Goal: Task Accomplishment & Management: Manage account settings

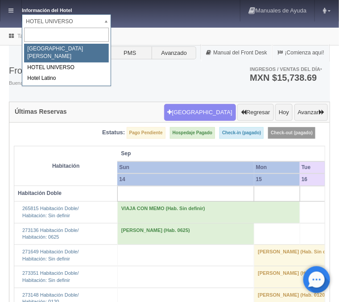
select select "357"
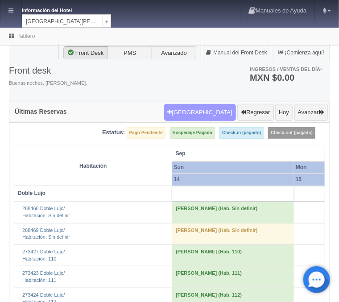
click at [221, 111] on button "Nueva Reserva" at bounding box center [200, 112] width 72 height 17
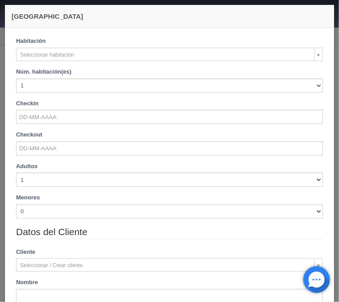
checkbox input "false"
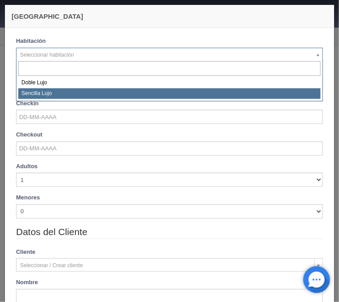
select select "576"
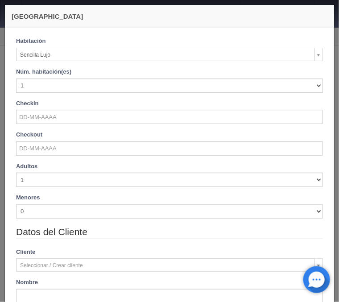
checkbox input "false"
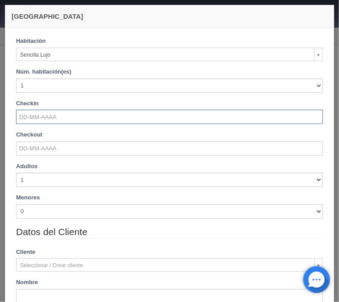
click at [42, 120] on input "text" at bounding box center [169, 117] width 307 height 14
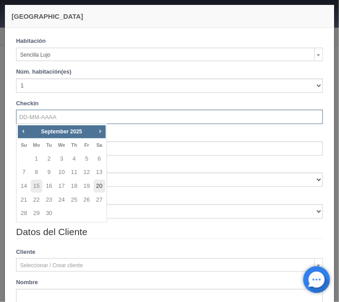
click at [97, 187] on link "20" at bounding box center [100, 186] width 12 height 13
type input "20-09-2025"
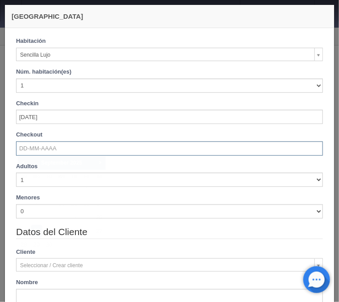
click at [52, 150] on input "text" at bounding box center [169, 148] width 307 height 14
checkbox input "false"
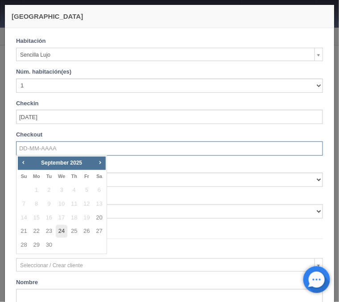
click at [61, 231] on link "24" at bounding box center [62, 231] width 12 height 13
type input "24-09-2025"
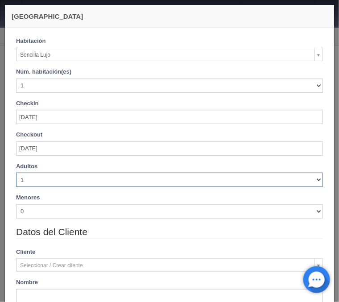
click at [16, 173] on select "1 2 3 4 5 6 7 8 9 10" at bounding box center [169, 180] width 307 height 14
checkbox input "false"
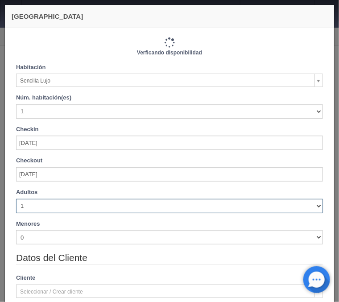
select select "2"
click option "2" at bounding box center [0, 0] width 0 height 0
type input "4600.00"
checkbox input "false"
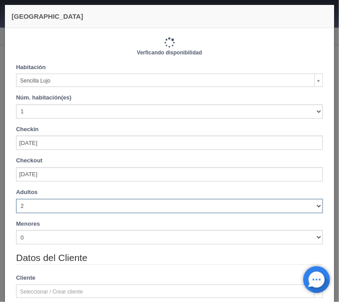
type input "4600.00"
checkbox input "false"
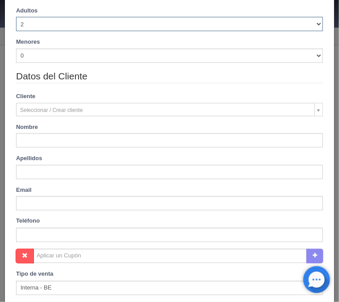
scroll to position [215, 0]
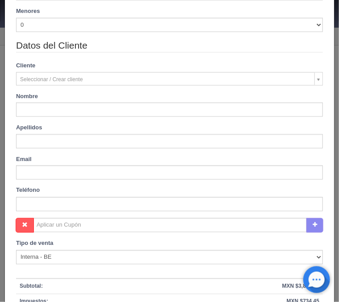
type input "Daguo"
type input "Zhao"
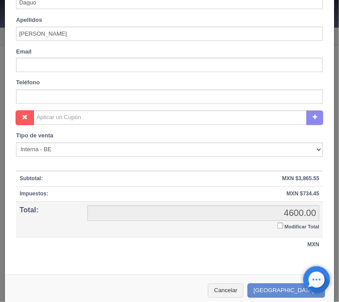
scroll to position [332, 0]
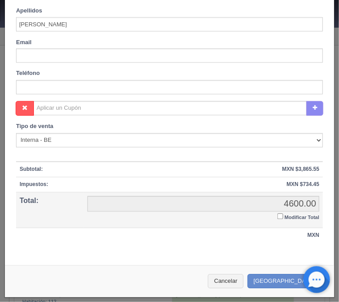
click at [277, 217] on td "4600.00 4600.00 Modificar Total" at bounding box center [203, 211] width 239 height 36
click at [278, 216] on input "Modificar Total" at bounding box center [280, 217] width 6 height 6
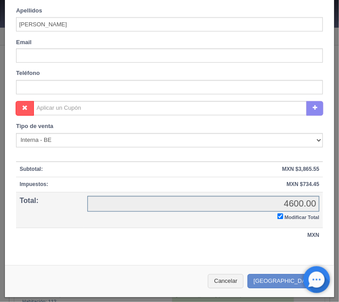
checkbox input "true"
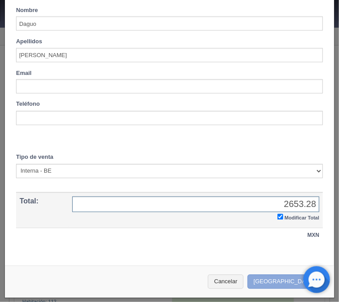
type input "2653.28"
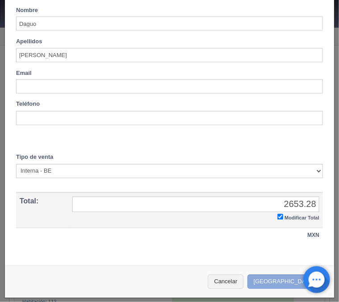
click at [285, 280] on button "Crear Reserva" at bounding box center [286, 282] width 78 height 15
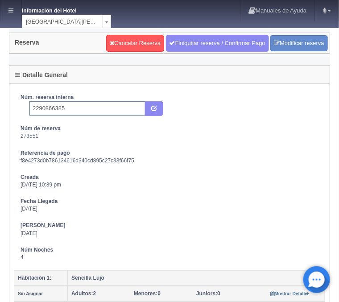
click at [76, 110] on input "2290866385" at bounding box center [87, 108] width 116 height 14
type input "2290866385 Expedia"
click at [153, 111] on icon "submit" at bounding box center [154, 108] width 6 height 6
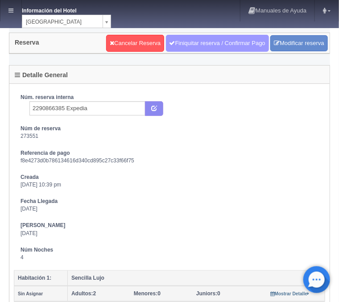
click at [208, 41] on link "Finiquitar reserva / Confirmar Pago" at bounding box center [217, 43] width 103 height 17
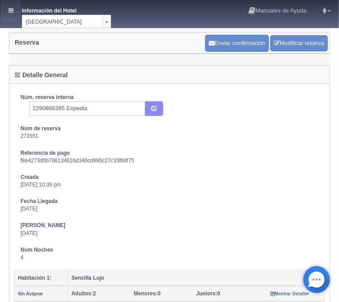
click at [14, 7] on link at bounding box center [10, 10] width 21 height 21
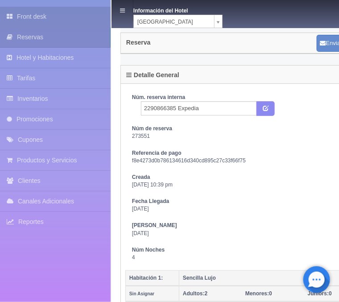
click at [47, 16] on link "Front desk" at bounding box center [55, 17] width 111 height 20
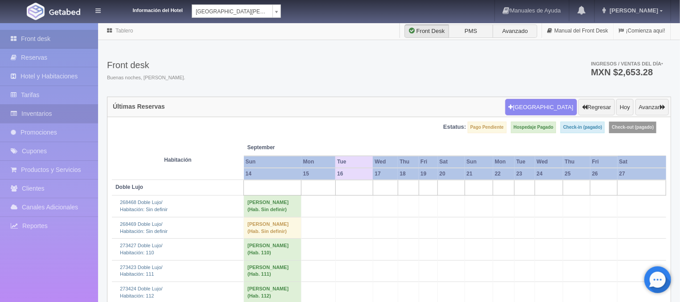
click at [48, 110] on link "Inventarios" at bounding box center [49, 114] width 98 height 18
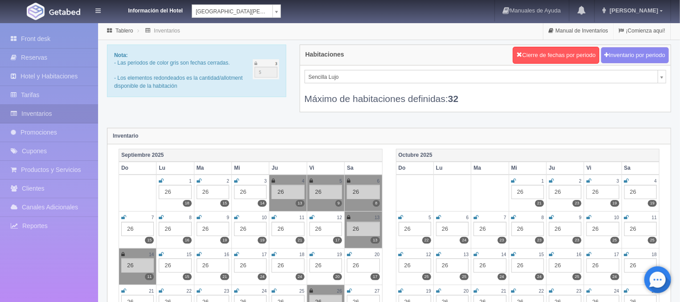
click at [159, 253] on td "15 26 15" at bounding box center [175, 266] width 37 height 37
click at [162, 253] on icon at bounding box center [161, 254] width 5 height 5
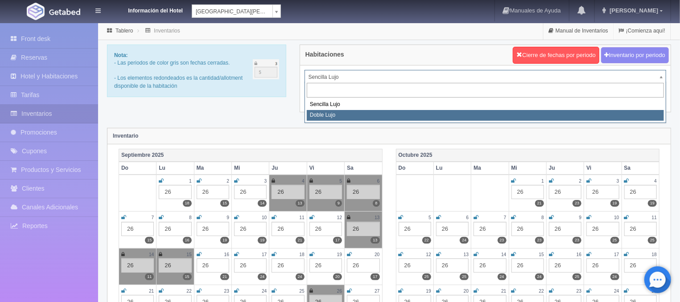
select select "577"
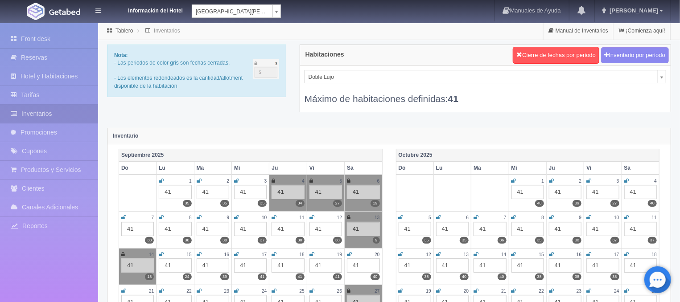
click at [161, 252] on icon at bounding box center [161, 254] width 5 height 5
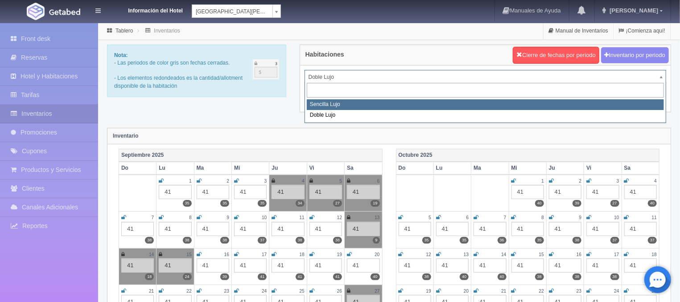
select select "576"
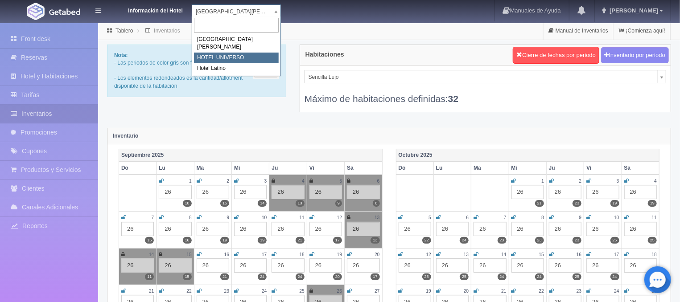
select select "358"
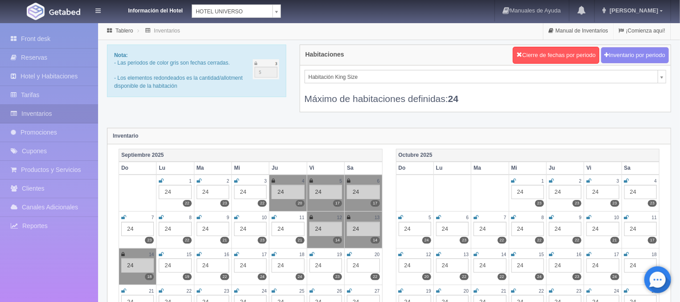
click at [161, 252] on icon at bounding box center [161, 254] width 5 height 5
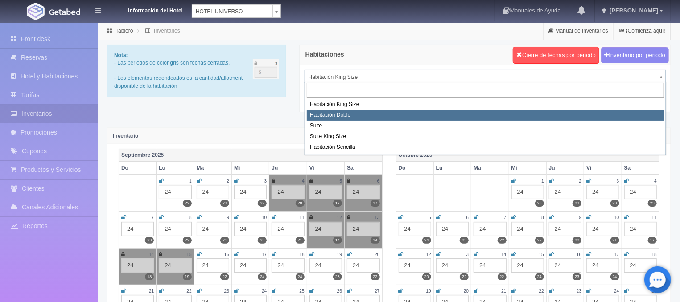
select select "583"
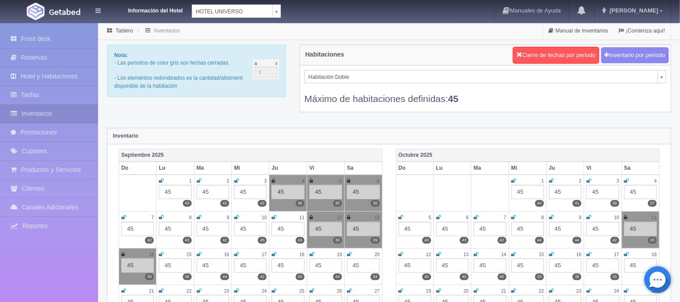
click at [162, 253] on icon at bounding box center [161, 254] width 5 height 5
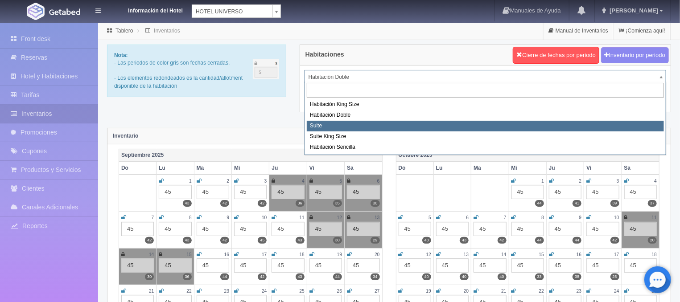
select select "584"
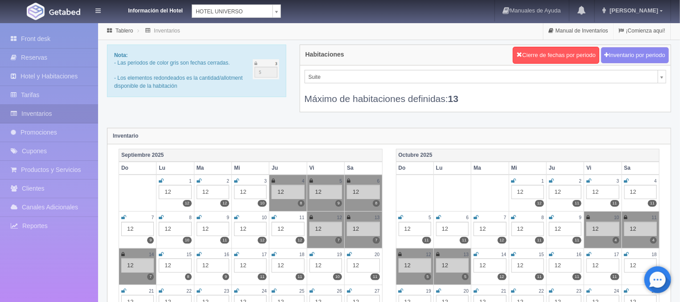
click at [161, 253] on icon at bounding box center [161, 254] width 5 height 5
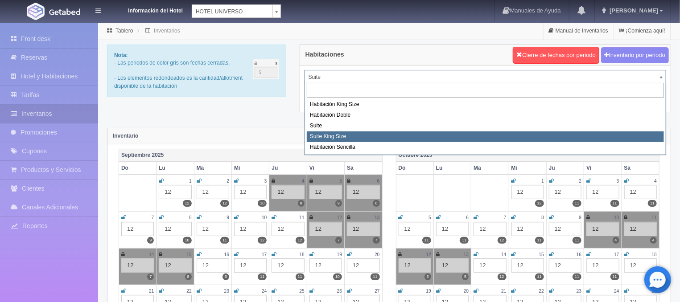
select select "588"
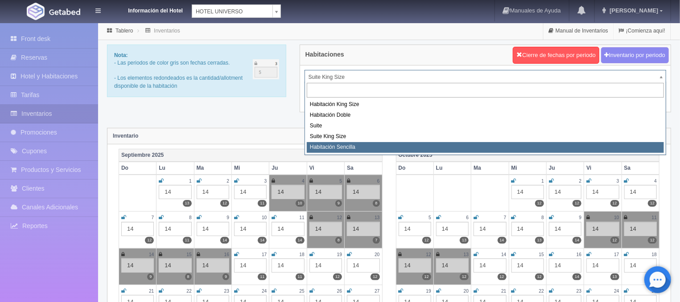
select select "2174"
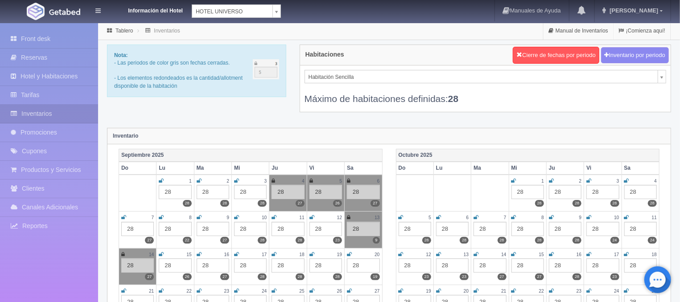
click at [161, 253] on icon at bounding box center [161, 254] width 5 height 5
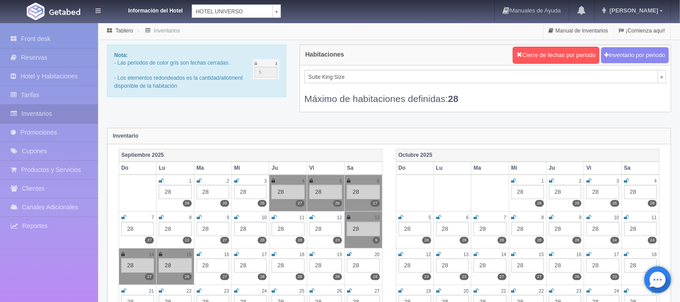
select select "588"
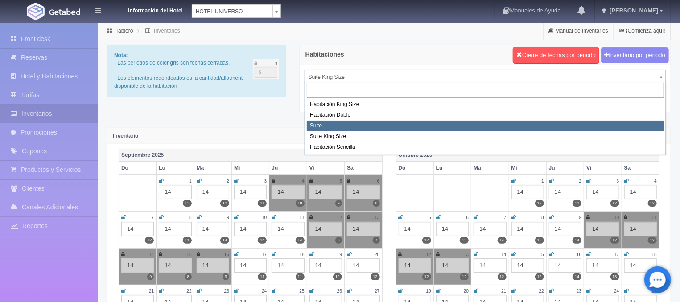
select select "584"
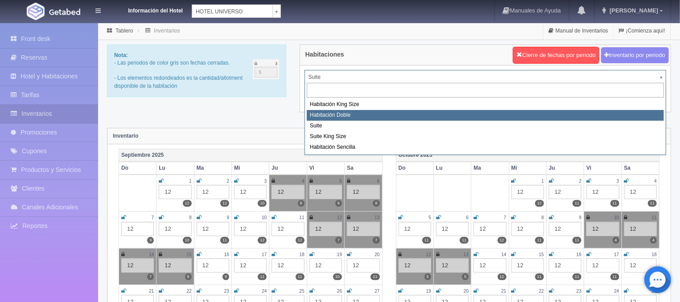
select select "583"
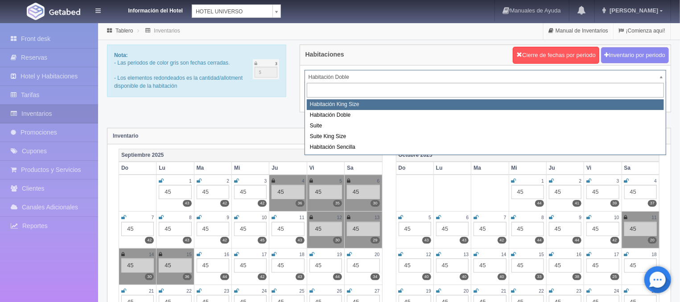
select select "582"
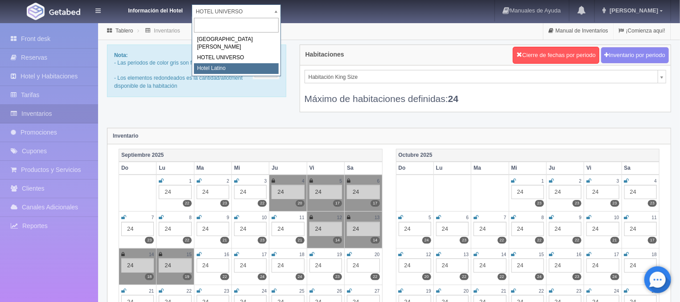
select select "625"
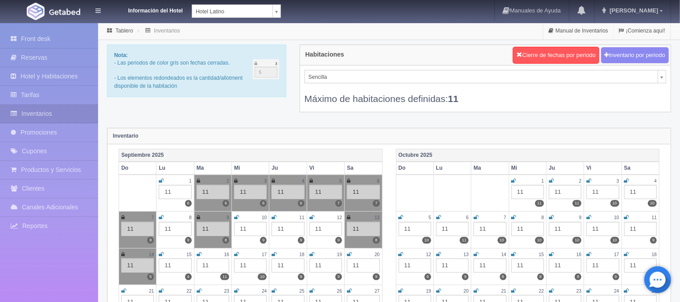
click at [159, 253] on icon at bounding box center [161, 254] width 5 height 5
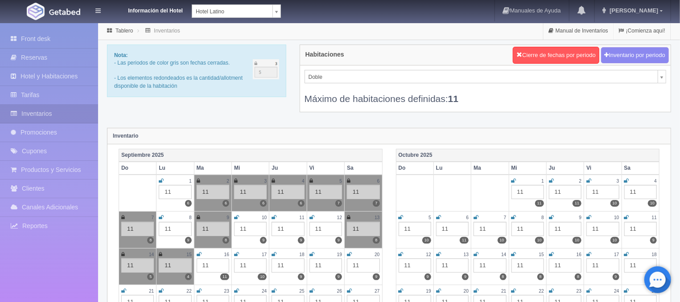
select select "2159"
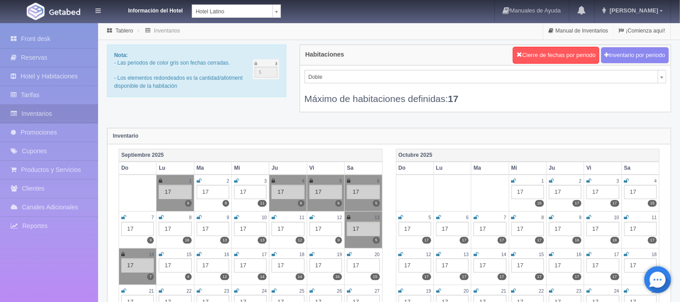
click at [161, 254] on icon at bounding box center [161, 254] width 5 height 5
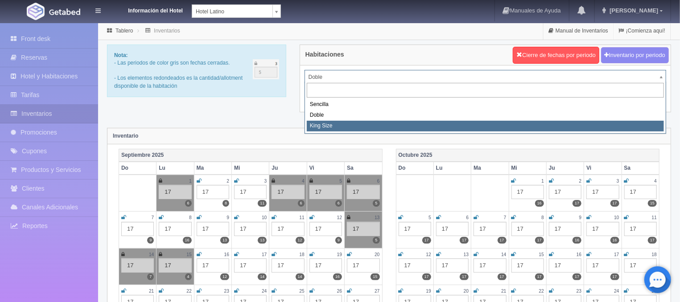
select select "2160"
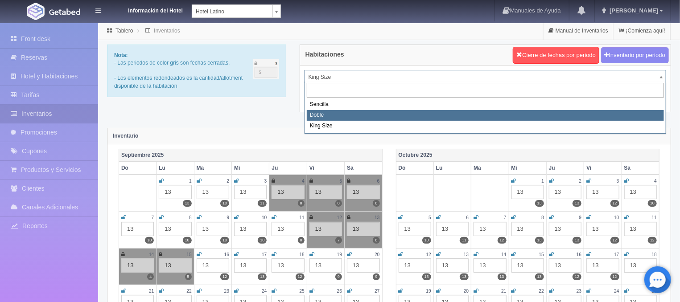
select select "2159"
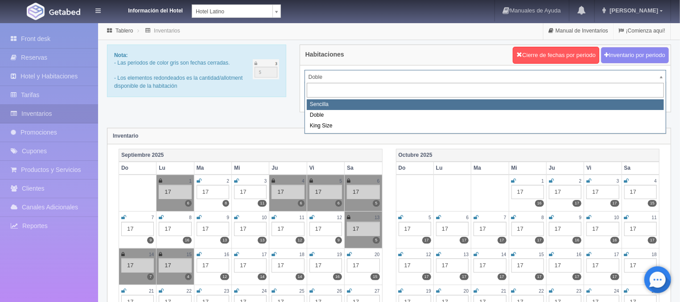
select select "2158"
